Goal: Task Accomplishment & Management: Manage account settings

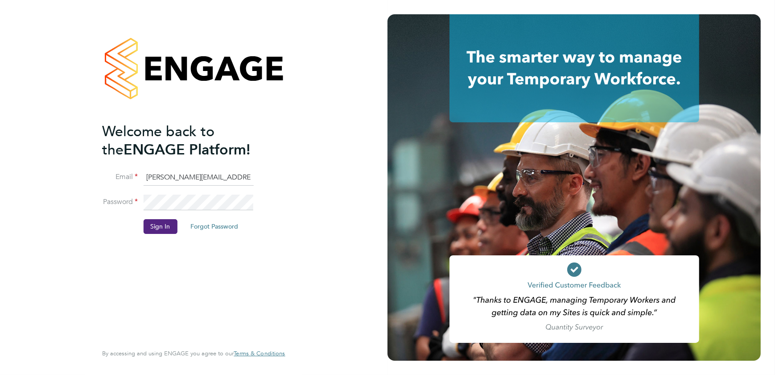
click at [164, 175] on input "sasha.baird@pretiumresourcing.co.uk" at bounding box center [198, 177] width 110 height 16
drag, startPoint x: 181, startPoint y: 175, endPoint x: 29, endPoint y: 143, distance: 155.8
click at [59, 158] on div "Welcome back to the ENGAGE Platform! Email sasha.baird@pretiumresourcing.co.uk …" at bounding box center [193, 187] width 387 height 375
type input "bgis@pretiumresourcing.co.uk"
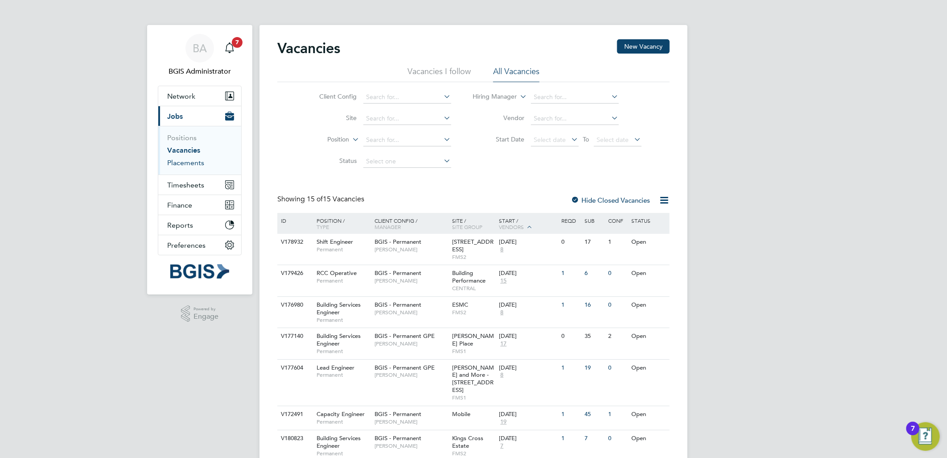
drag, startPoint x: 187, startPoint y: 161, endPoint x: 247, endPoint y: 145, distance: 61.8
click at [187, 161] on link "Placements" at bounding box center [185, 162] width 37 height 8
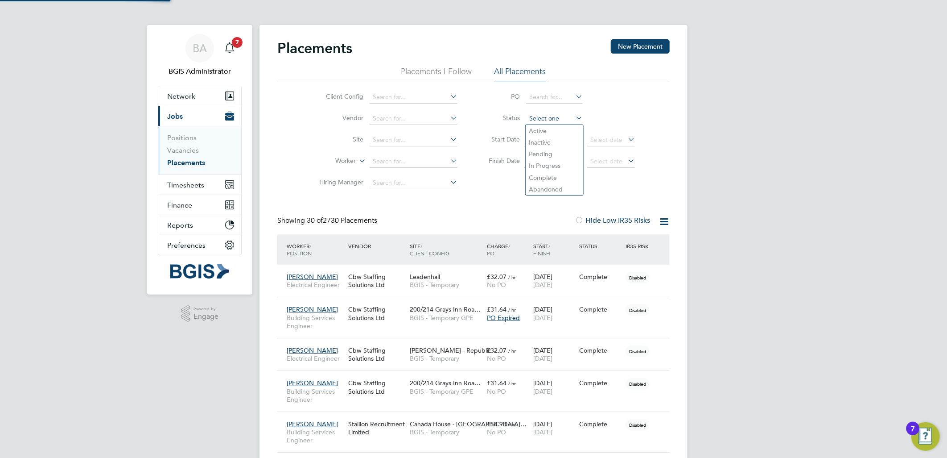
click at [546, 118] on input at bounding box center [554, 118] width 57 height 12
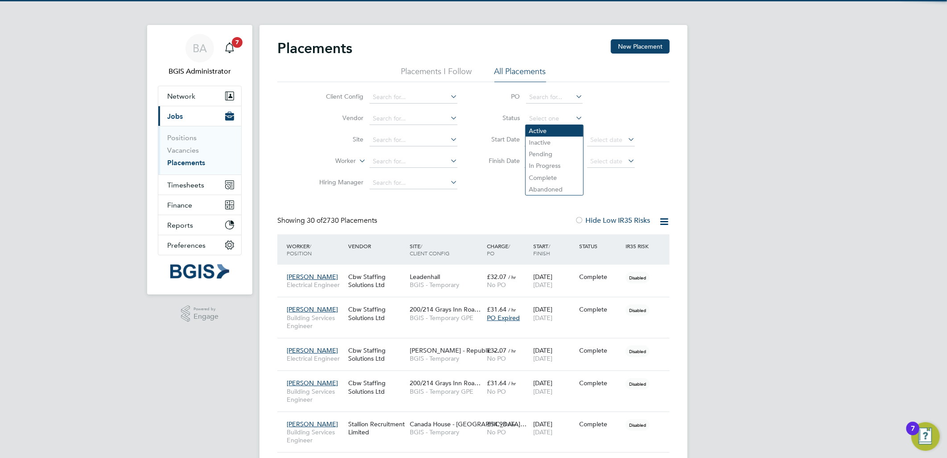
click at [544, 128] on li "Active" at bounding box center [555, 131] width 58 height 12
type input "Active"
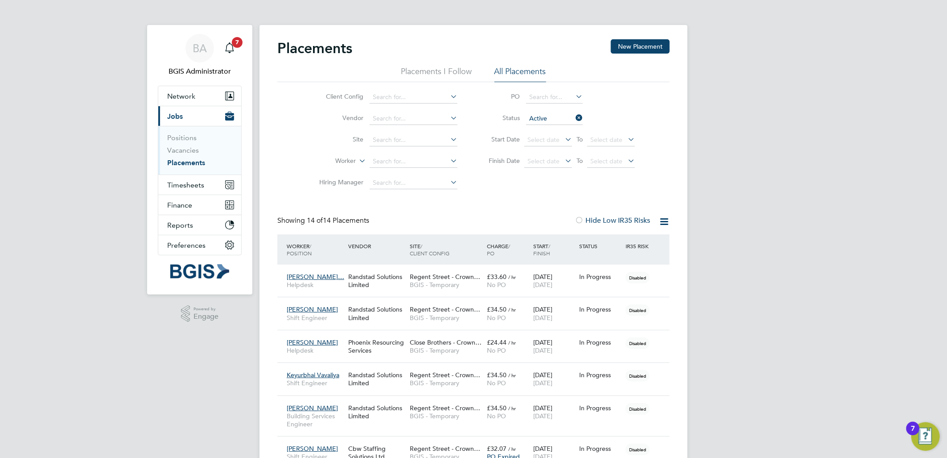
click at [837, 112] on div "BA BGIS Administrator Notifications 7 Applications: Network Team Members Busine…" at bounding box center [473, 414] width 947 height 829
click at [388, 308] on div "Randstad Solutions Limited" at bounding box center [377, 313] width 62 height 25
click at [750, 166] on div "BA BGIS Administrator Notifications 7 Applications: Network Team Members Busine…" at bounding box center [473, 414] width 947 height 829
click at [368, 387] on div "Randstad Solutions Limited" at bounding box center [377, 378] width 62 height 25
click at [171, 153] on link "Vacancies" at bounding box center [183, 150] width 32 height 8
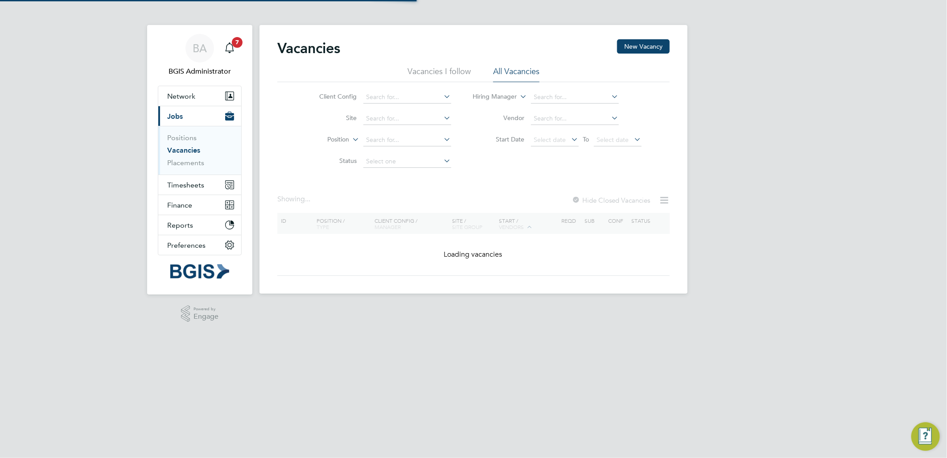
click at [654, 124] on div "Client Config Site Position Status Hiring Manager Vendor Start Date Select date…" at bounding box center [473, 127] width 392 height 90
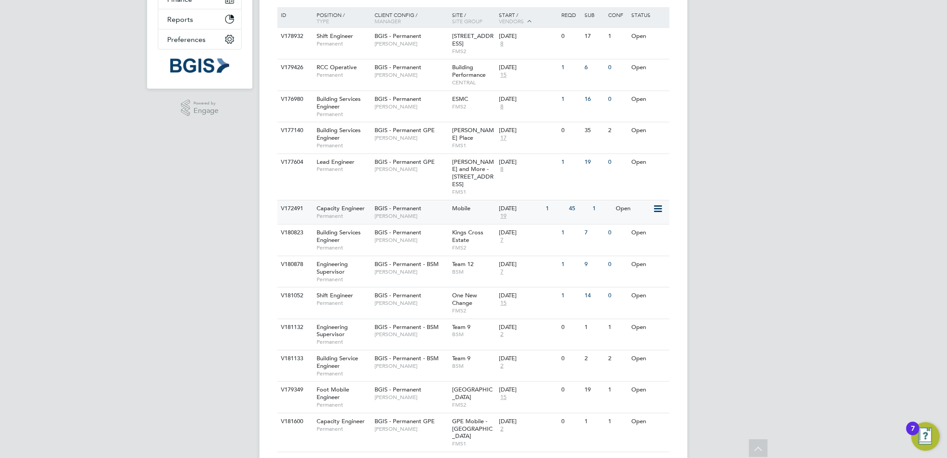
scroll to position [181, 0]
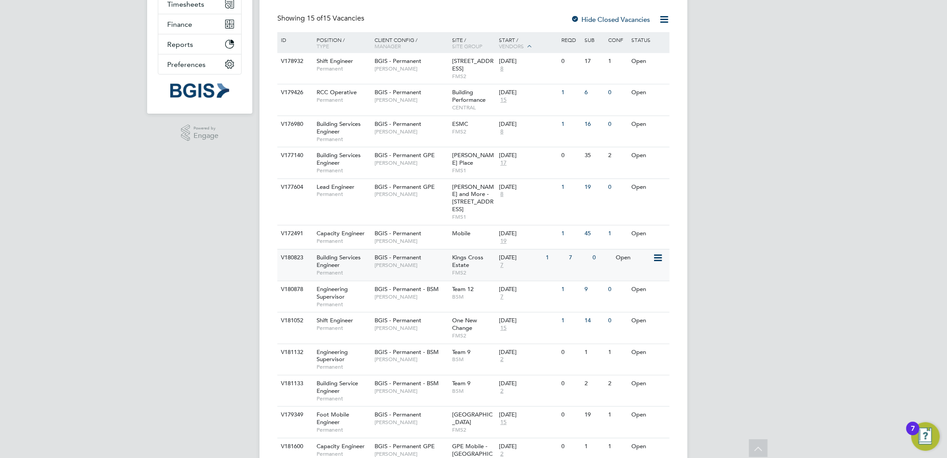
click at [430, 261] on div "BGIS - Permanent Jake Osborne" at bounding box center [411, 260] width 78 height 23
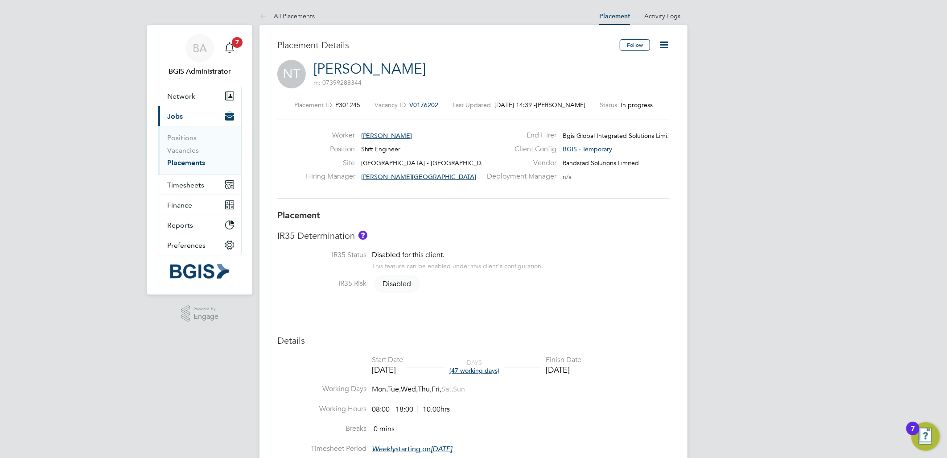
click at [660, 49] on icon at bounding box center [664, 44] width 11 height 11
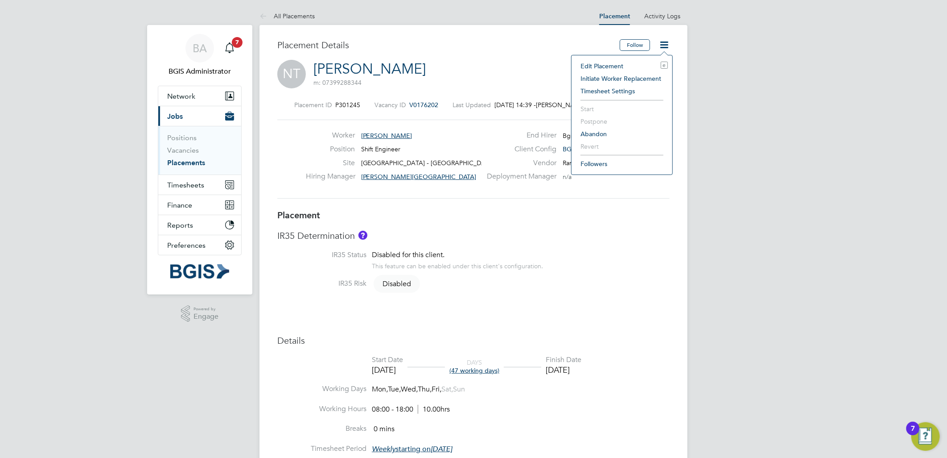
click at [608, 65] on li "Edit Placement e" at bounding box center [622, 66] width 92 height 12
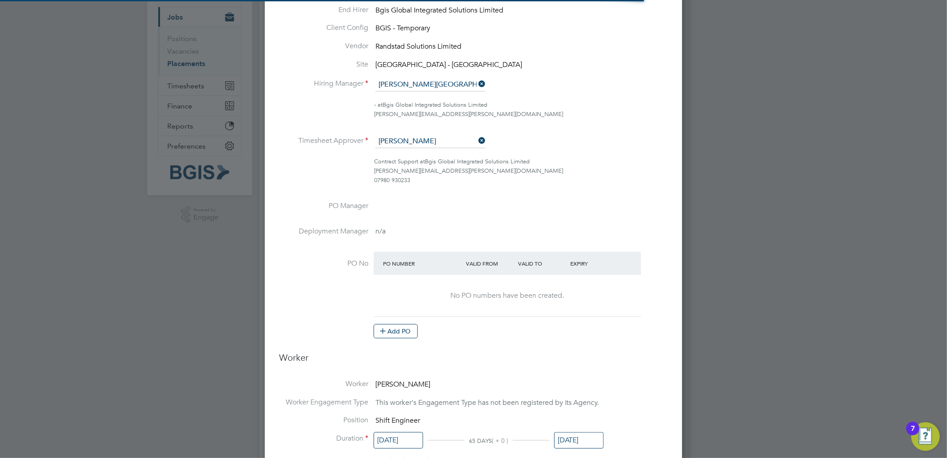
scroll to position [992, 418]
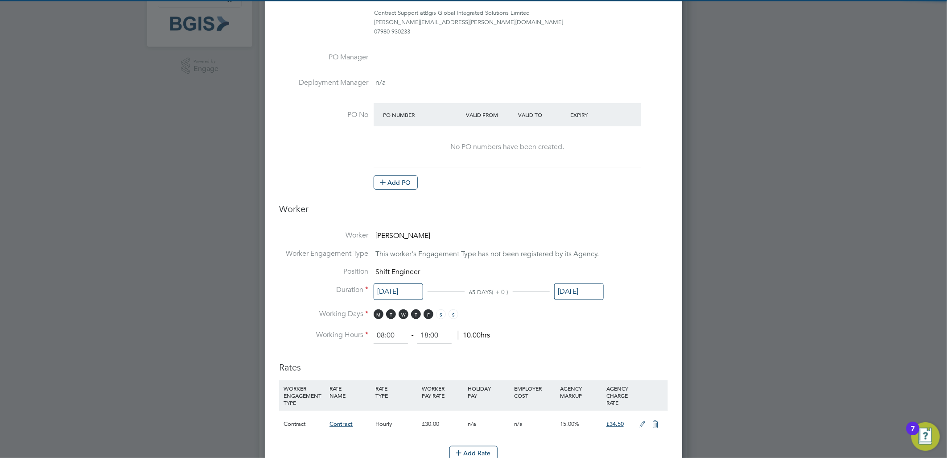
click at [577, 290] on input "17 Oct 2025" at bounding box center [578, 291] width 49 height 16
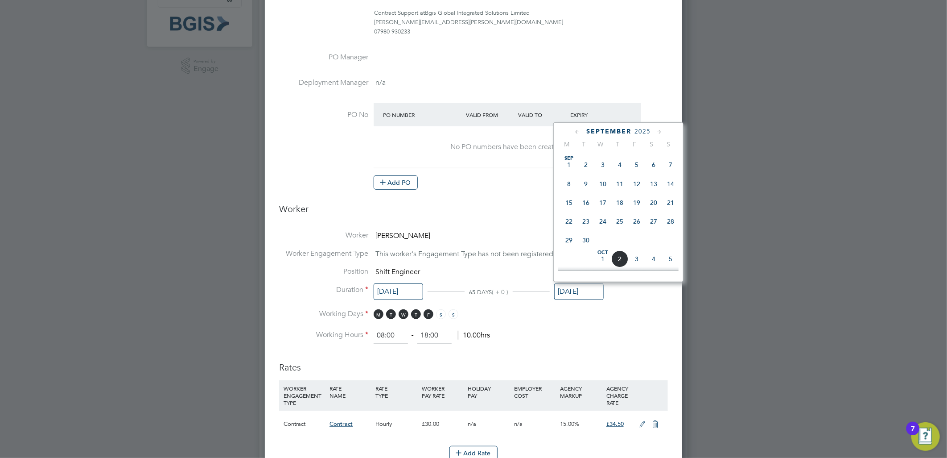
click at [635, 185] on span "12" at bounding box center [636, 183] width 17 height 17
type input "12 Sep 2025"
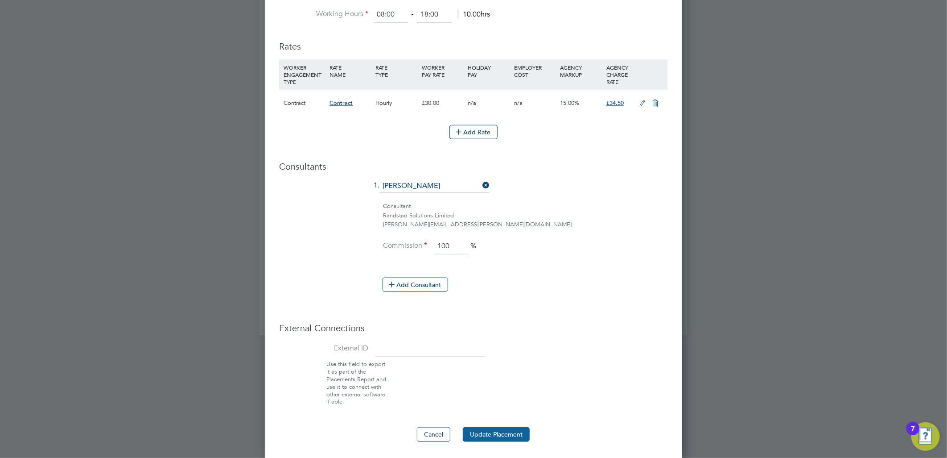
click at [495, 434] on button "Update Placement" at bounding box center [496, 434] width 67 height 14
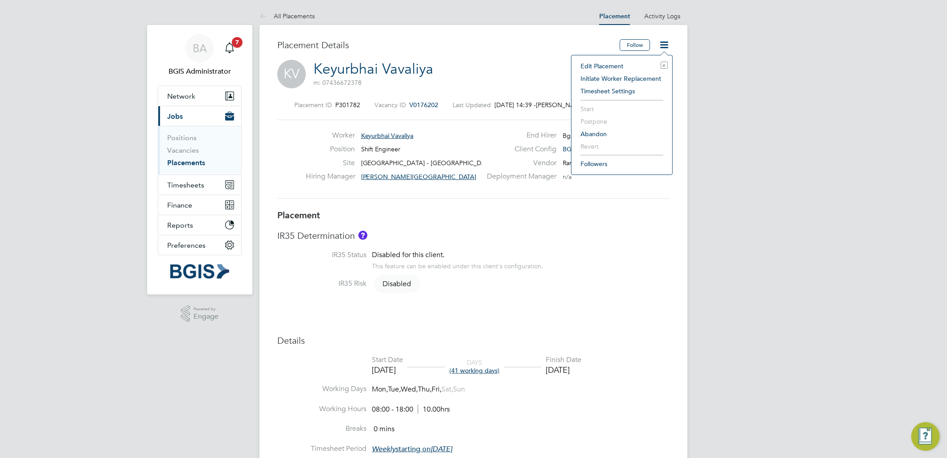
click at [619, 62] on li "Edit Placement e" at bounding box center [622, 66] width 92 height 12
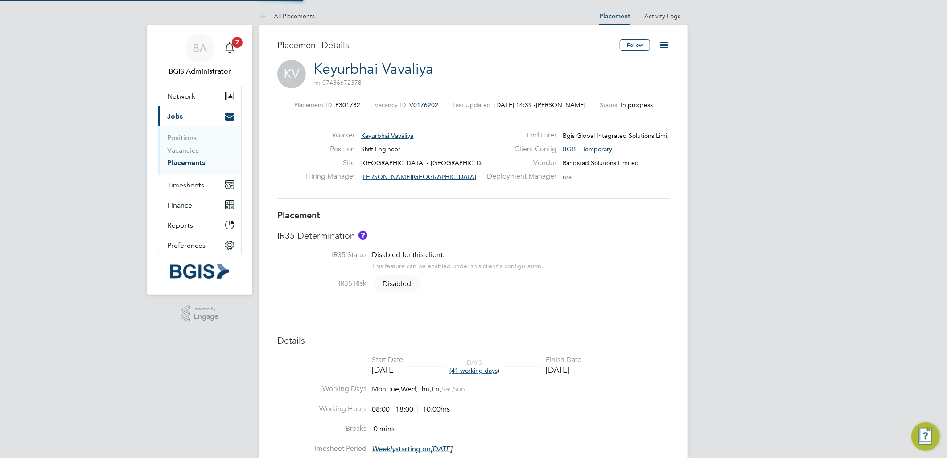
type input "Adam Lyle-Stirling"
type input "Jessica Macgregor"
type input "22 Aug 2025"
type input "17 Oct 2025"
type input "08:00"
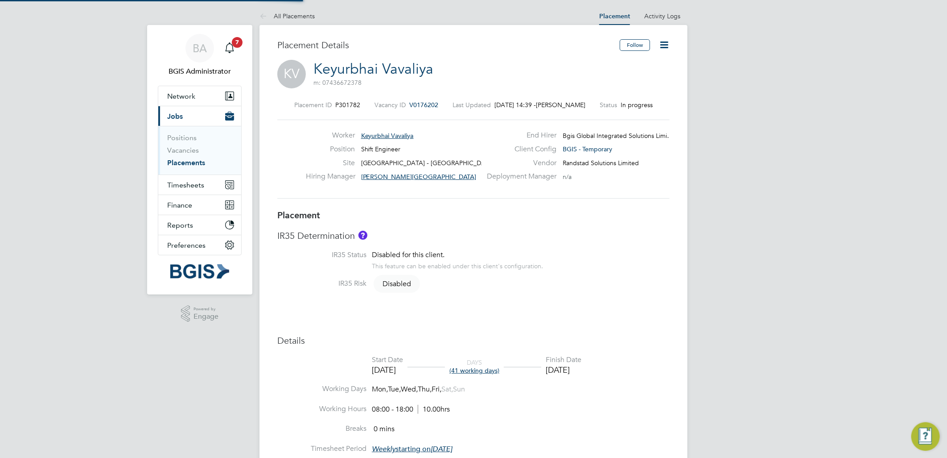
type input "18:00"
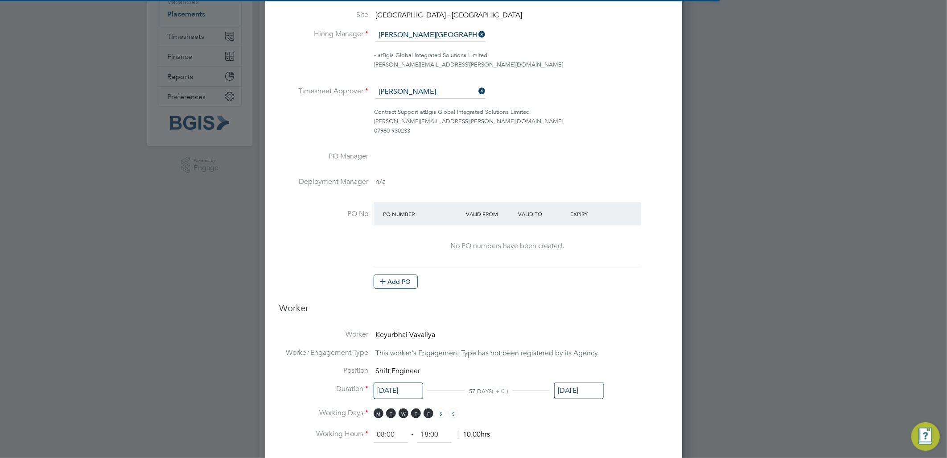
click at [568, 385] on input "17 Oct 2025" at bounding box center [578, 390] width 49 height 16
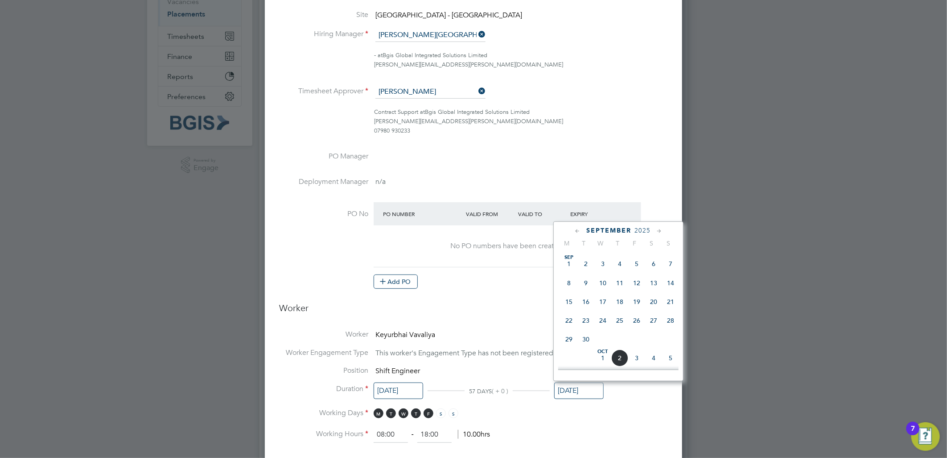
click at [639, 304] on span "19" at bounding box center [636, 301] width 17 height 17
type input "19 Sep 2025"
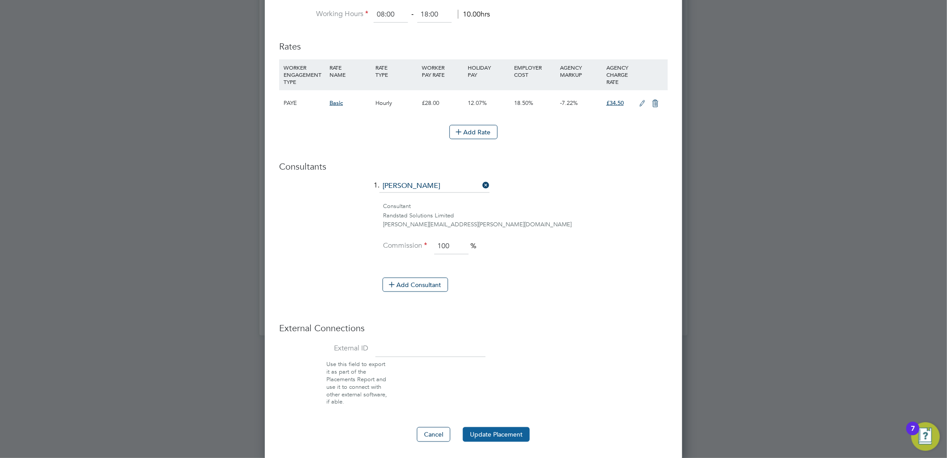
click at [491, 434] on button "Update Placement" at bounding box center [496, 434] width 67 height 14
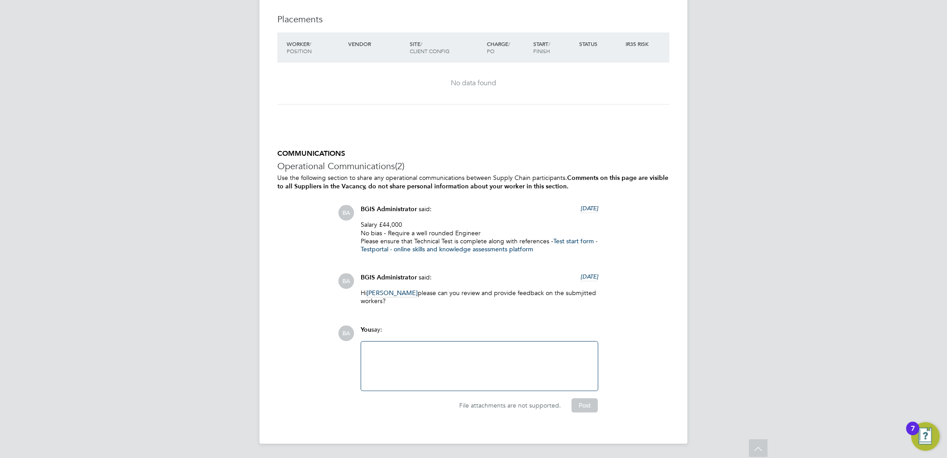
click at [475, 382] on div at bounding box center [480, 365] width 226 height 38
drag, startPoint x: 587, startPoint y: 408, endPoint x: 540, endPoint y: 363, distance: 65.0
click at [587, 408] on button "Post" at bounding box center [585, 405] width 26 height 14
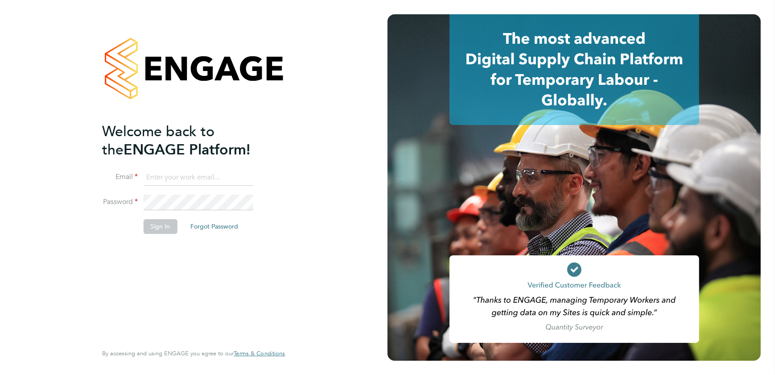
type input "[PERSON_NAME][EMAIL_ADDRESS][DOMAIN_NAME]"
click at [161, 229] on button "Sign In" at bounding box center [160, 226] width 34 height 14
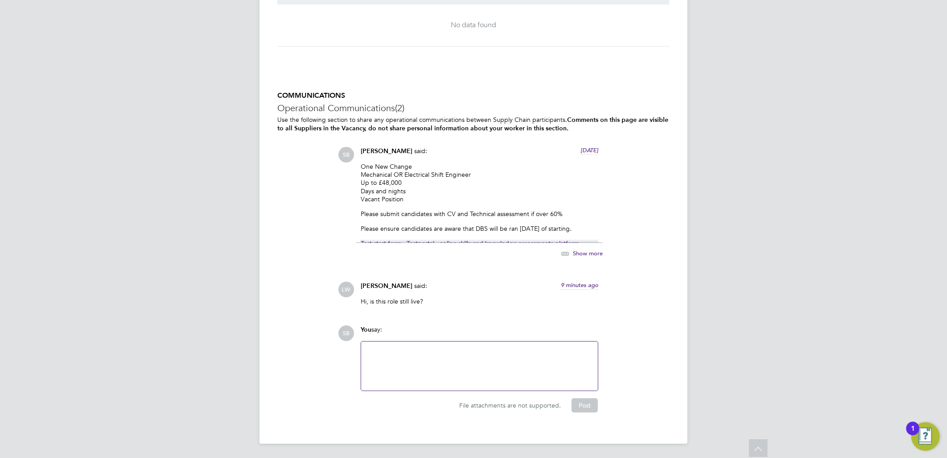
click at [447, 374] on div at bounding box center [480, 365] width 226 height 38
click at [580, 374] on button "Post" at bounding box center [585, 405] width 26 height 14
